Goal: Register for event/course

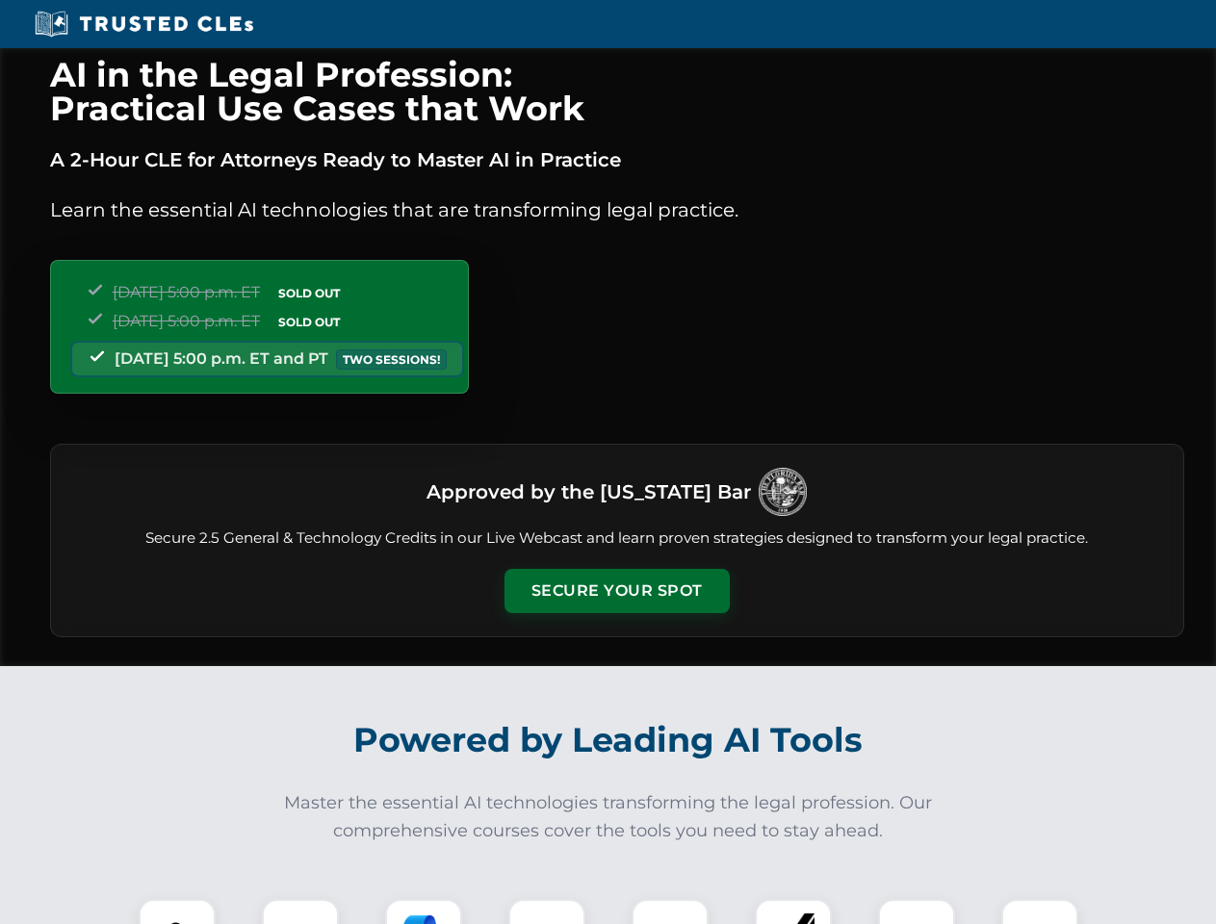
click at [616, 591] on button "Secure Your Spot" at bounding box center [616, 591] width 225 height 44
click at [177, 912] on img at bounding box center [177, 938] width 56 height 56
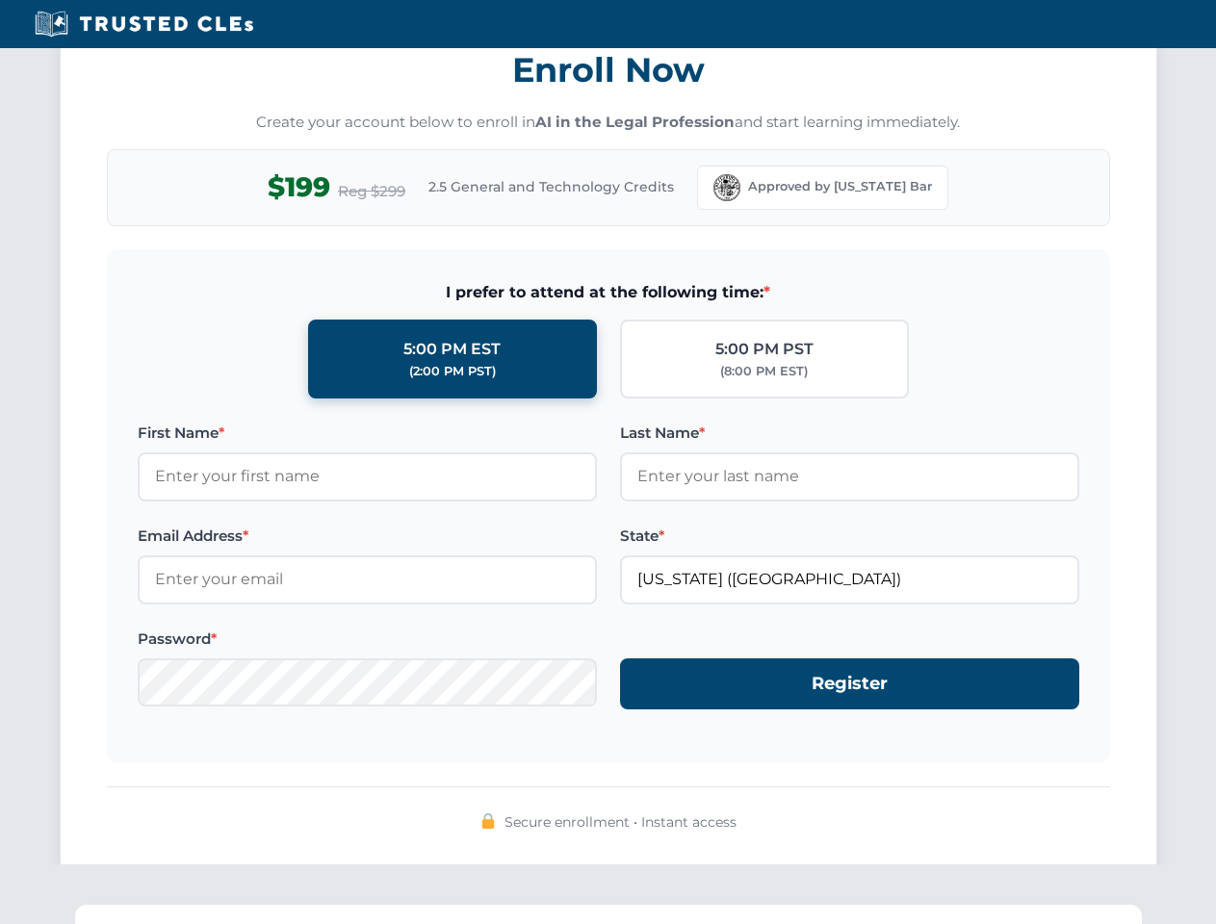
scroll to position [1890, 0]
